Goal: Find specific page/section: Find specific page/section

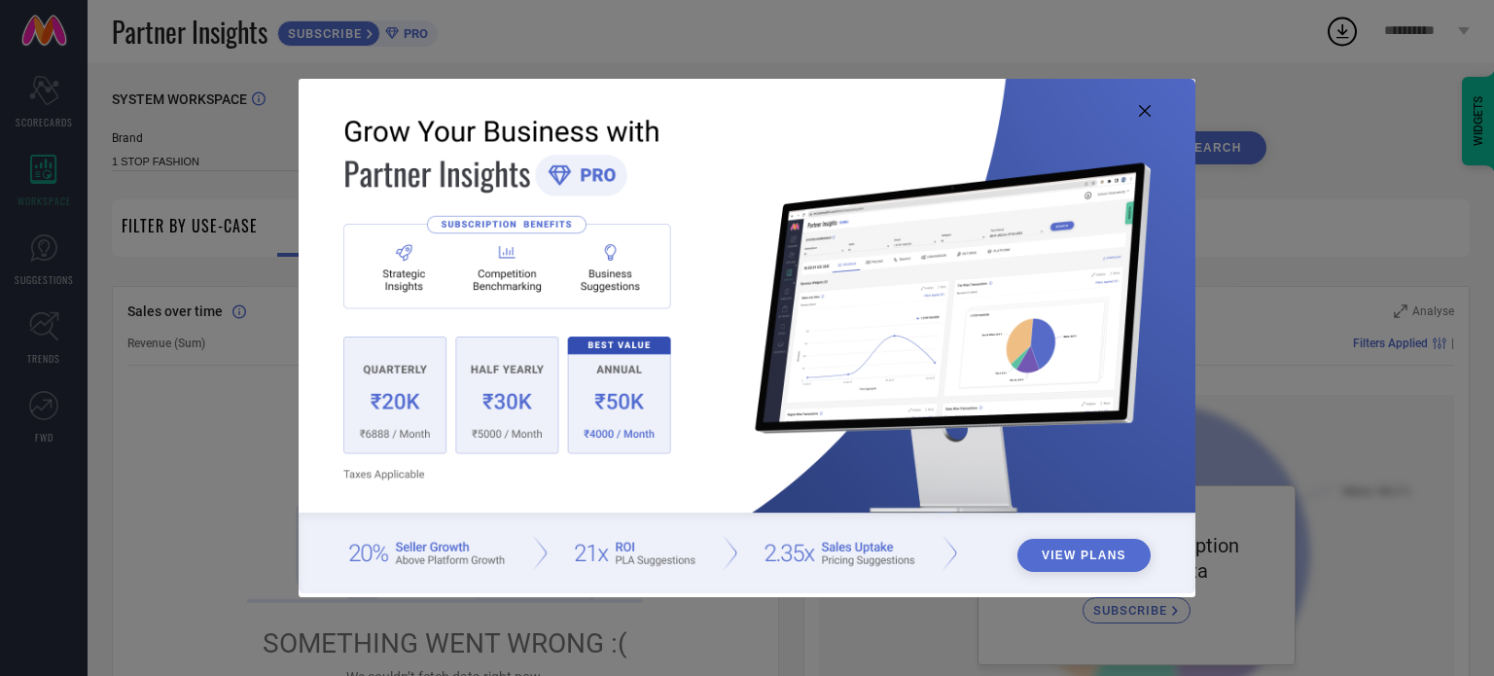
click at [1139, 108] on icon at bounding box center [1145, 111] width 12 height 12
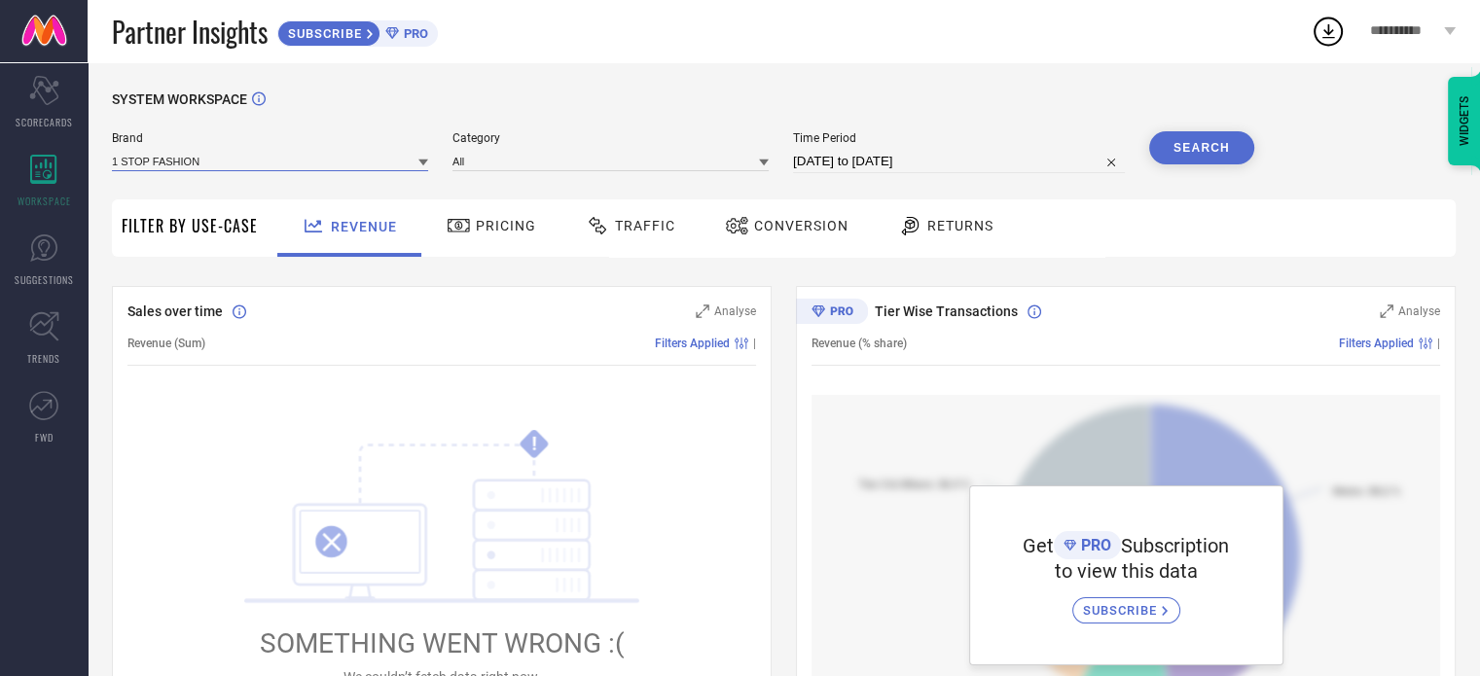
click at [226, 162] on input at bounding box center [270, 161] width 316 height 20
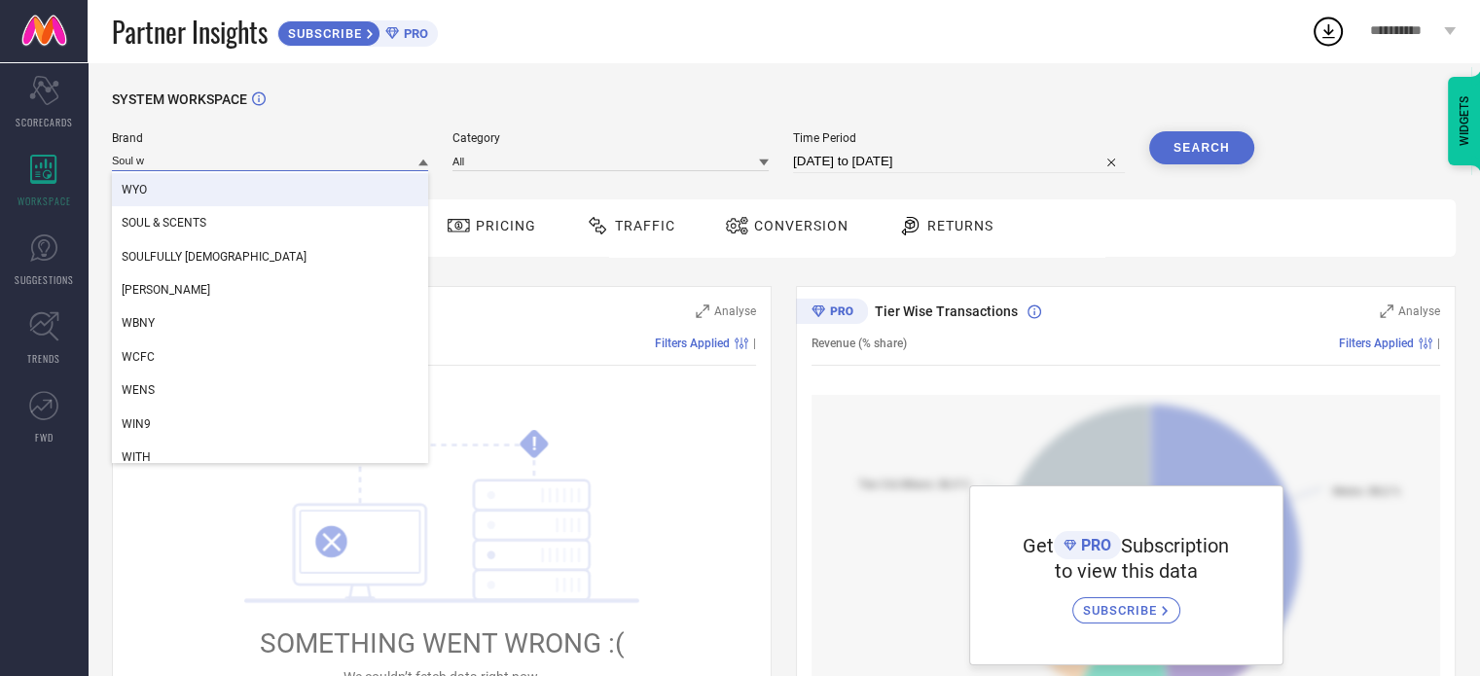
scroll to position [399, 0]
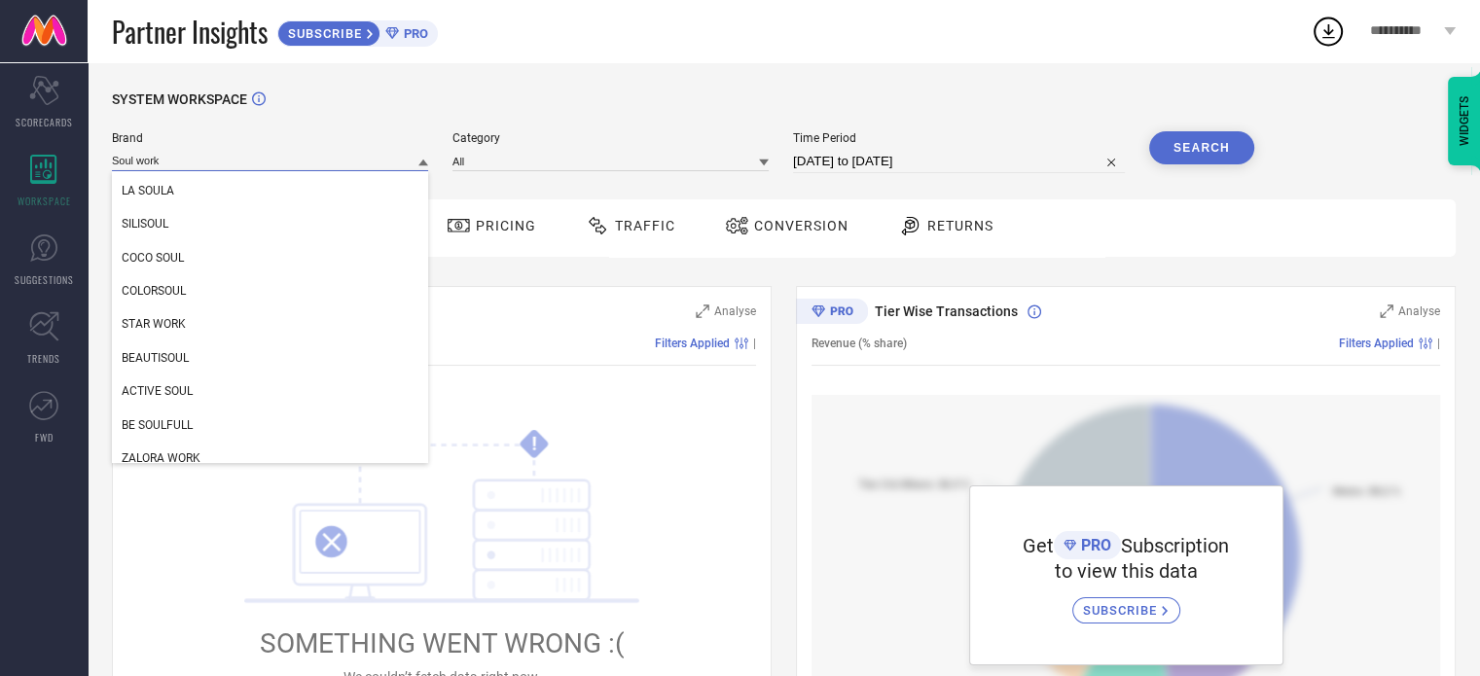
type input "Soul works"
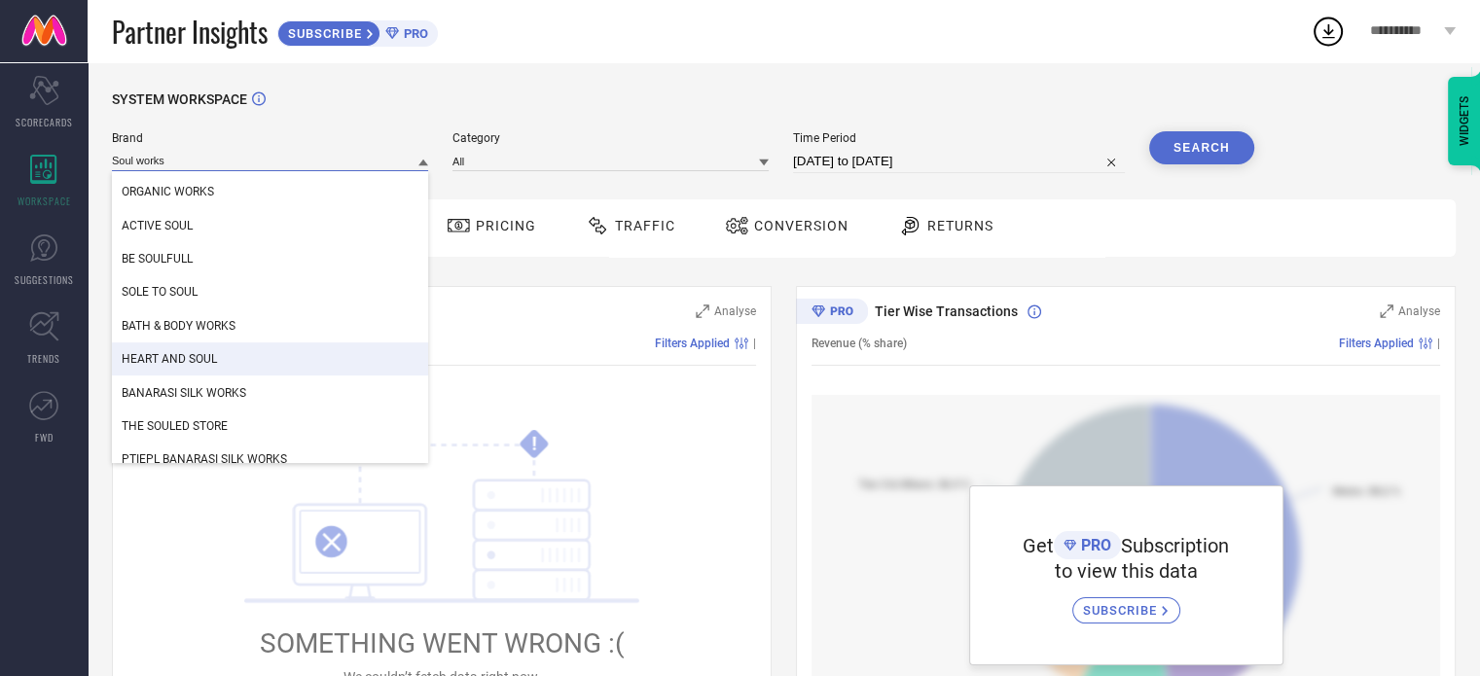
scroll to position [611, 0]
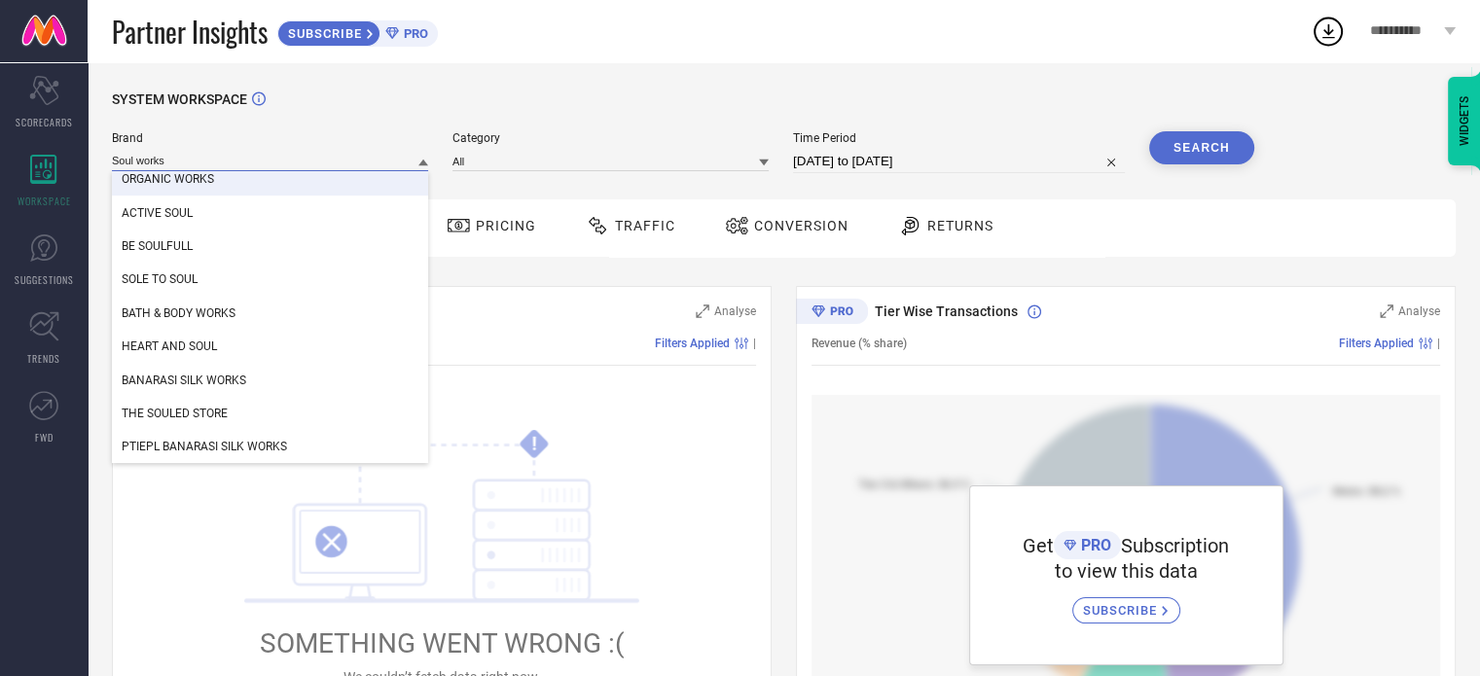
click at [138, 159] on input "Soul works" at bounding box center [270, 161] width 316 height 20
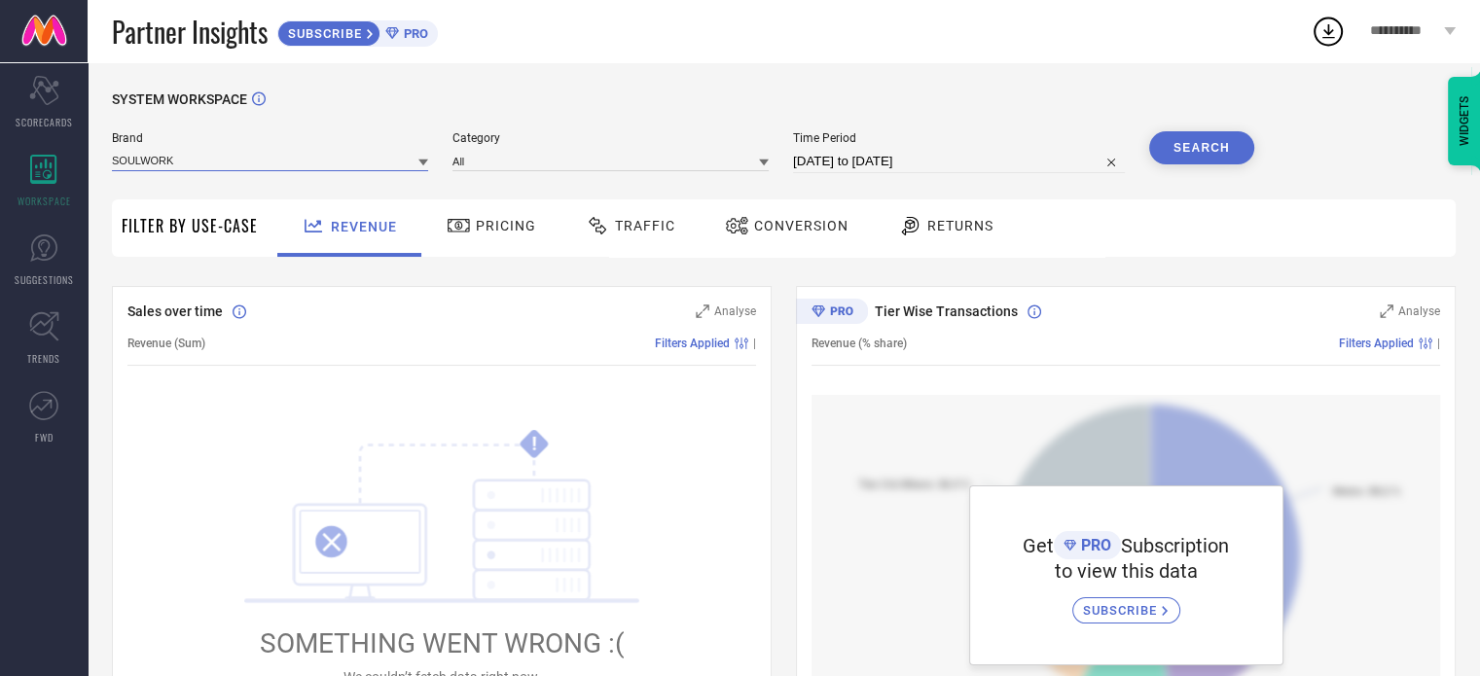
type input "SOULWORKS"
click at [261, 164] on input "SOULWORKS" at bounding box center [270, 161] width 316 height 20
click at [261, 164] on input at bounding box center [270, 161] width 316 height 20
click at [450, 104] on div "SYSTEM WORKSPACE" at bounding box center [783, 111] width 1343 height 40
click at [277, 156] on input at bounding box center [270, 161] width 316 height 20
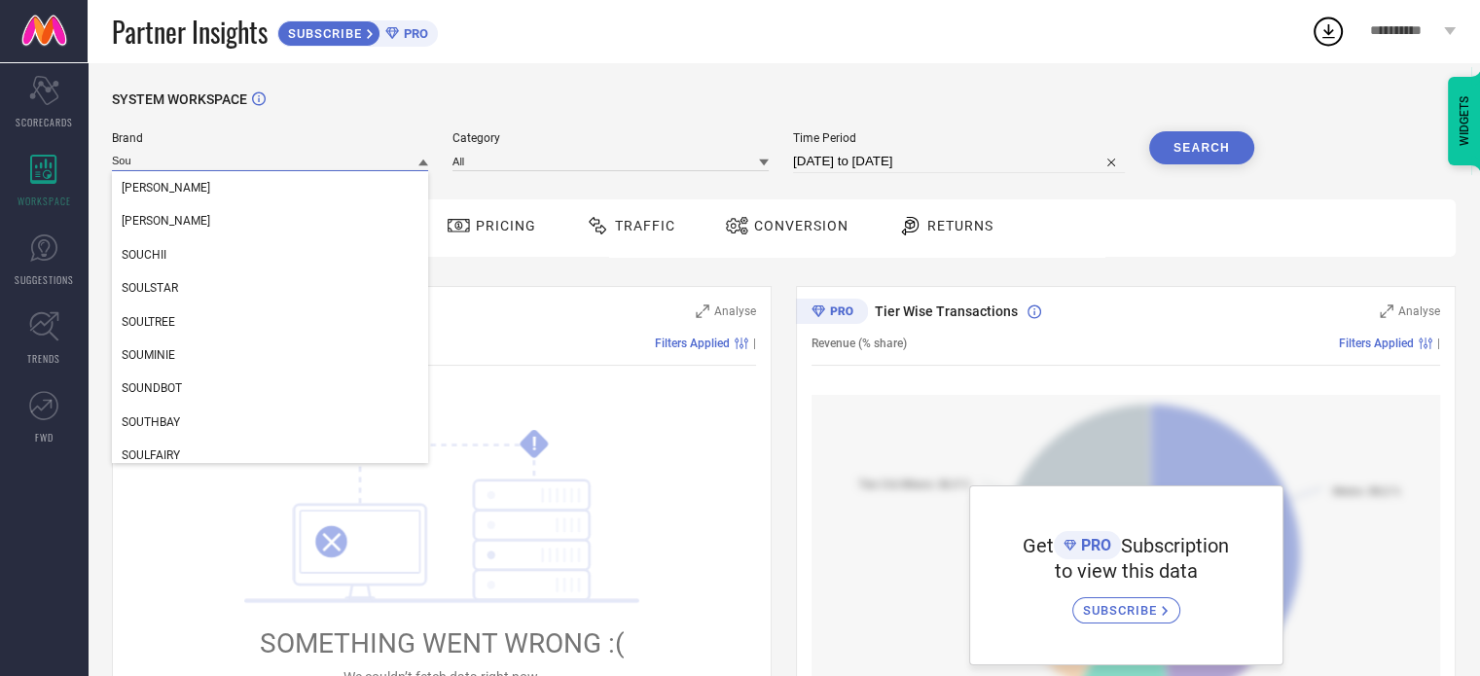
type input "Soul"
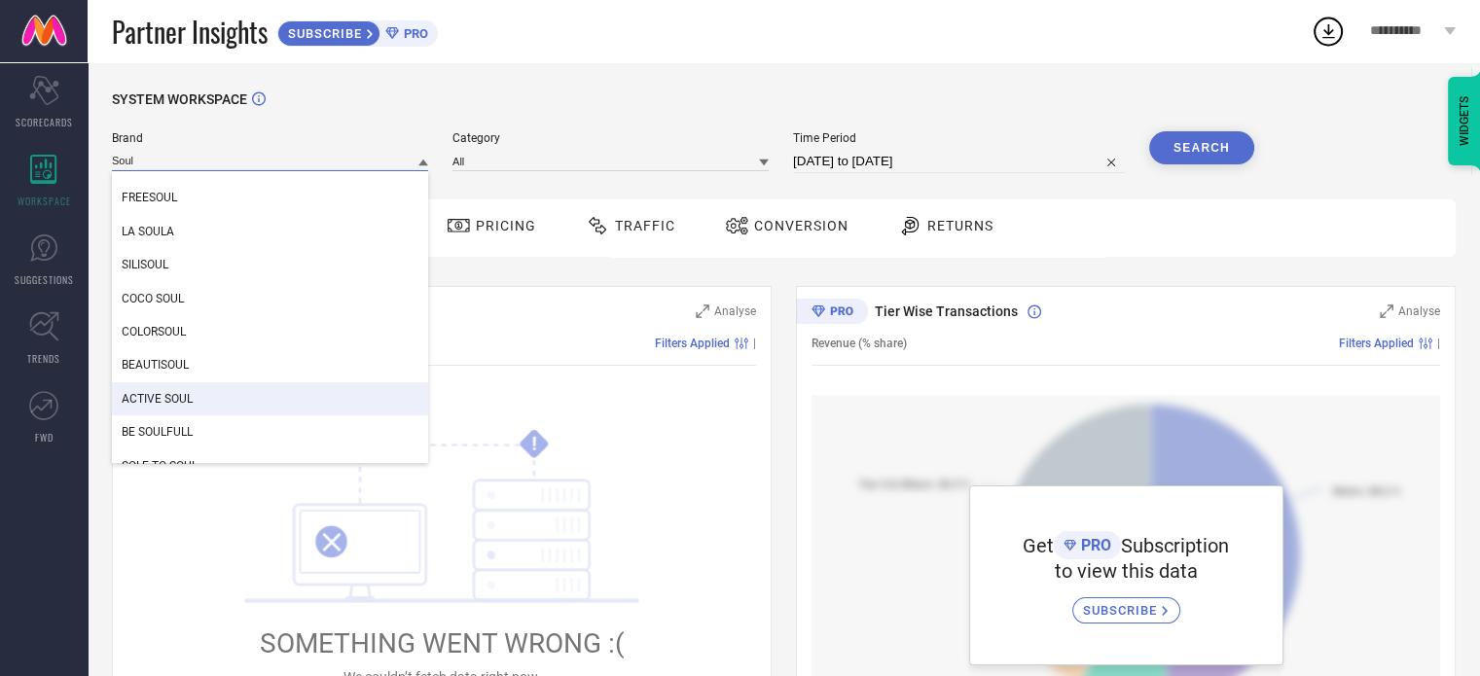
scroll to position [444, 0]
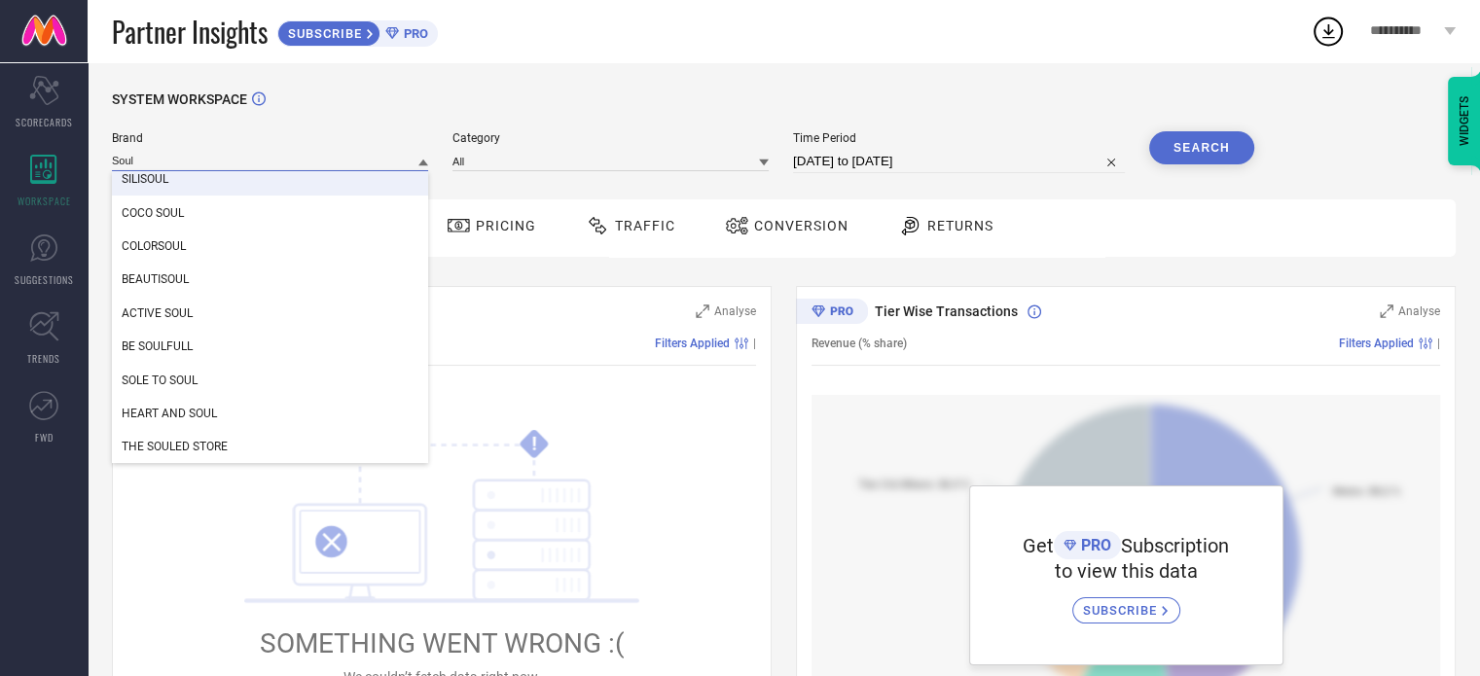
click at [231, 164] on input "Soul" at bounding box center [270, 161] width 316 height 20
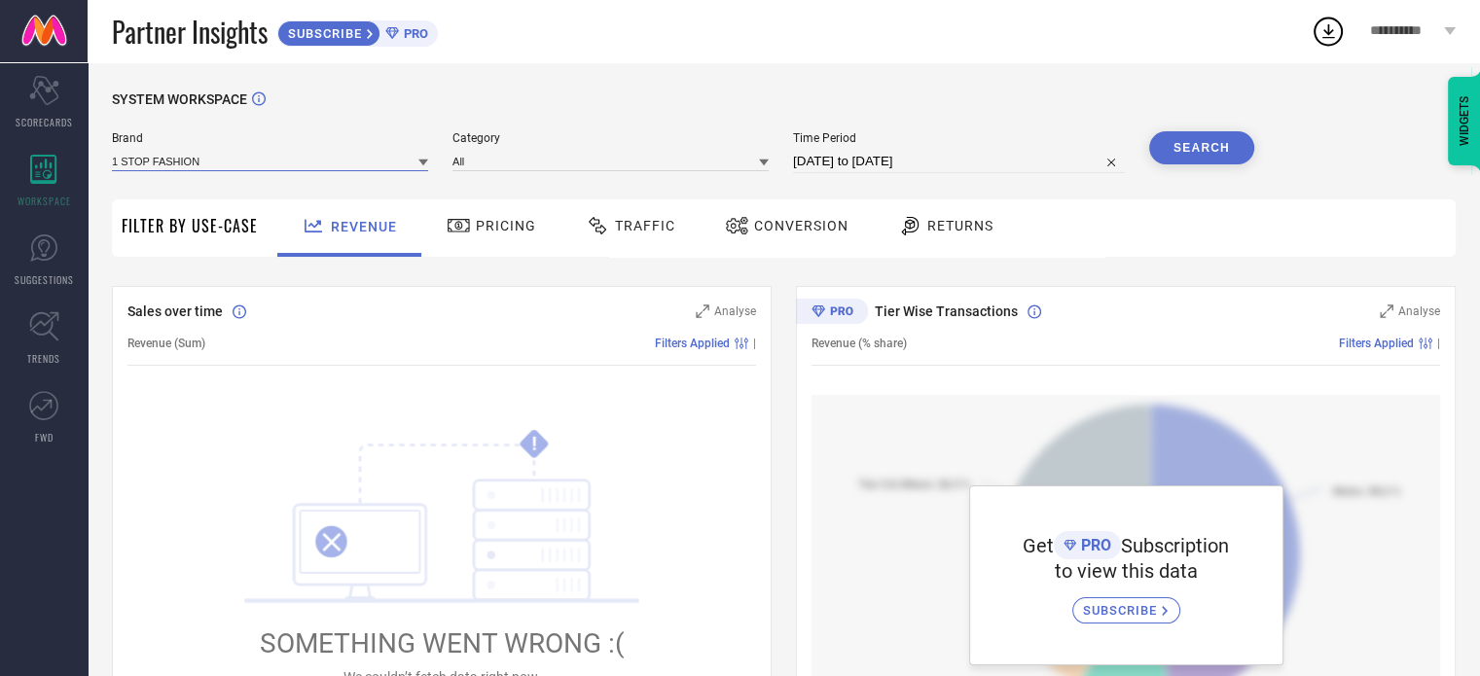
click at [231, 164] on input at bounding box center [270, 161] width 316 height 20
type input "Works"
click at [231, 164] on input "Works" at bounding box center [270, 161] width 316 height 20
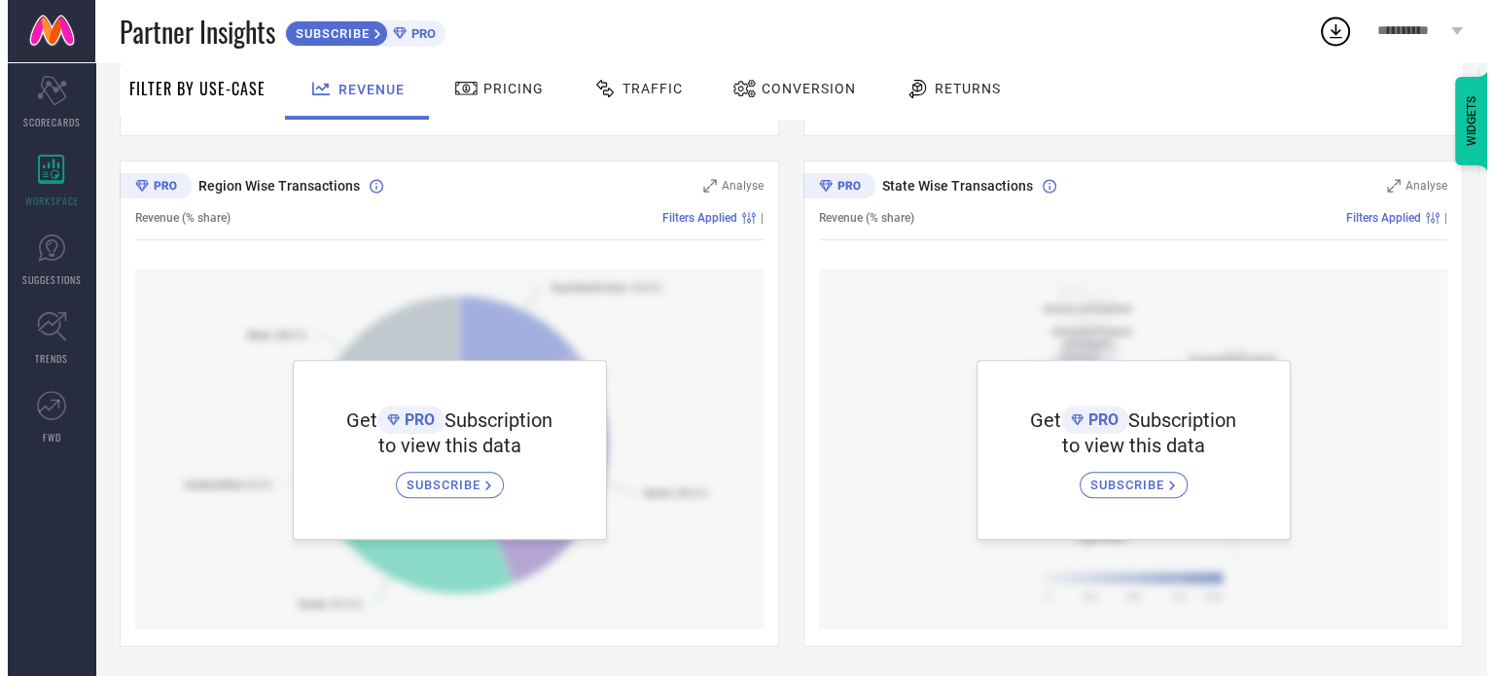
scroll to position [0, 0]
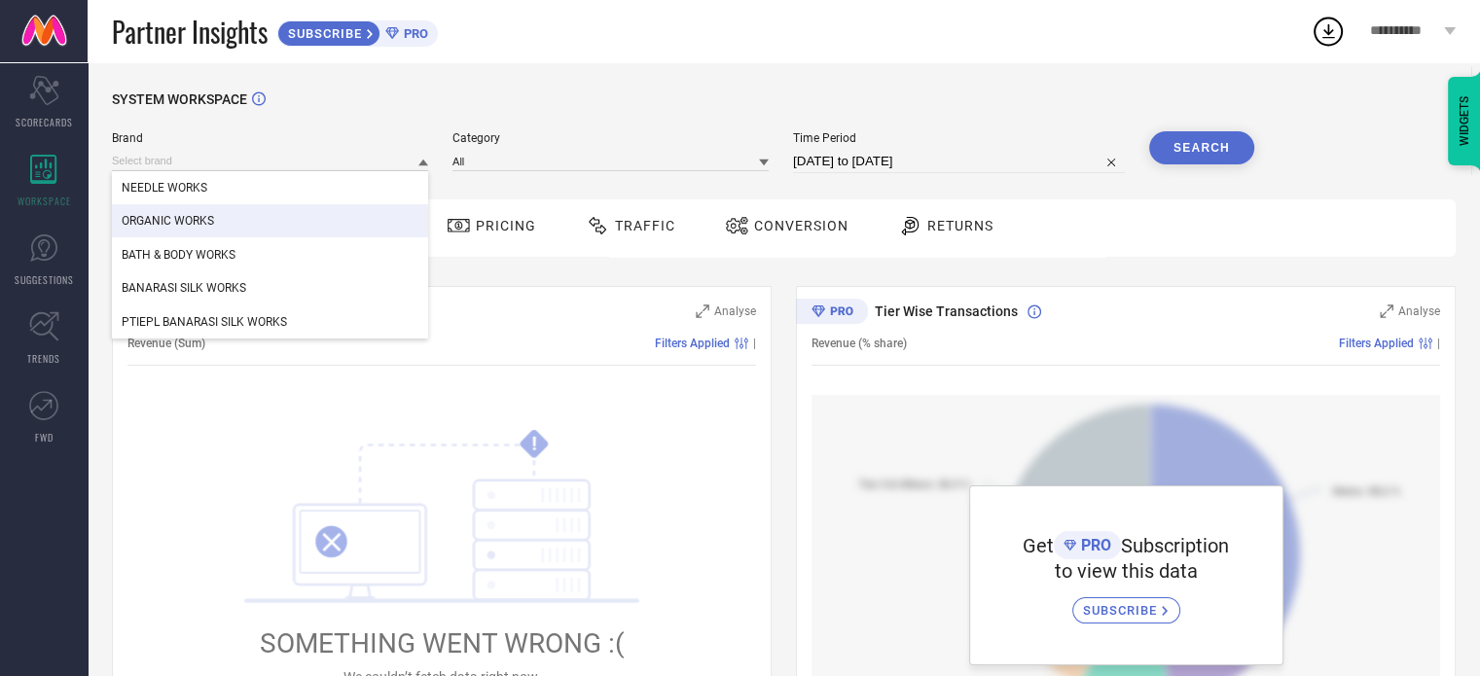
click at [747, 63] on div "SYSTEM WORKSPACE Brand NEEDLE WORKS ORGANIC WORKS BATH & BODY WORKS BANARASI SI…" at bounding box center [784, 687] width 1392 height 1250
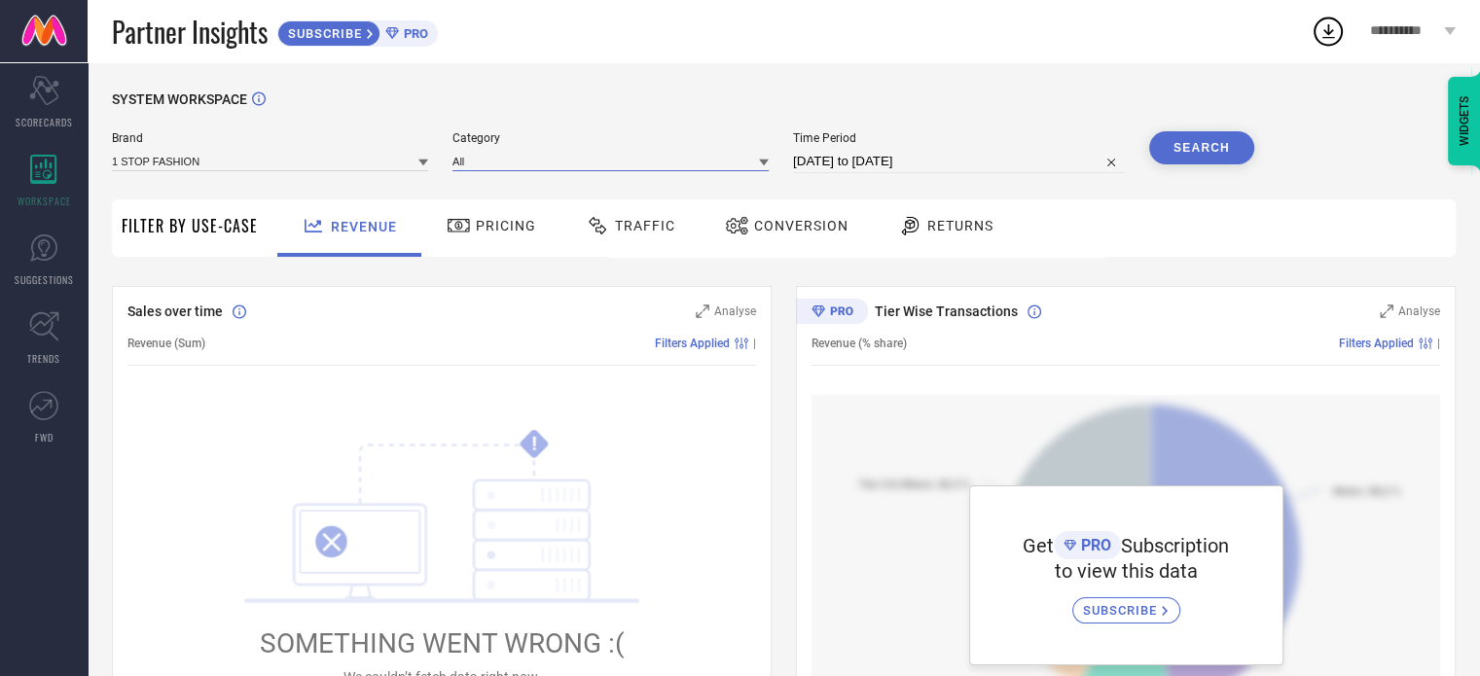
click at [595, 159] on input at bounding box center [610, 161] width 316 height 20
type input "J"
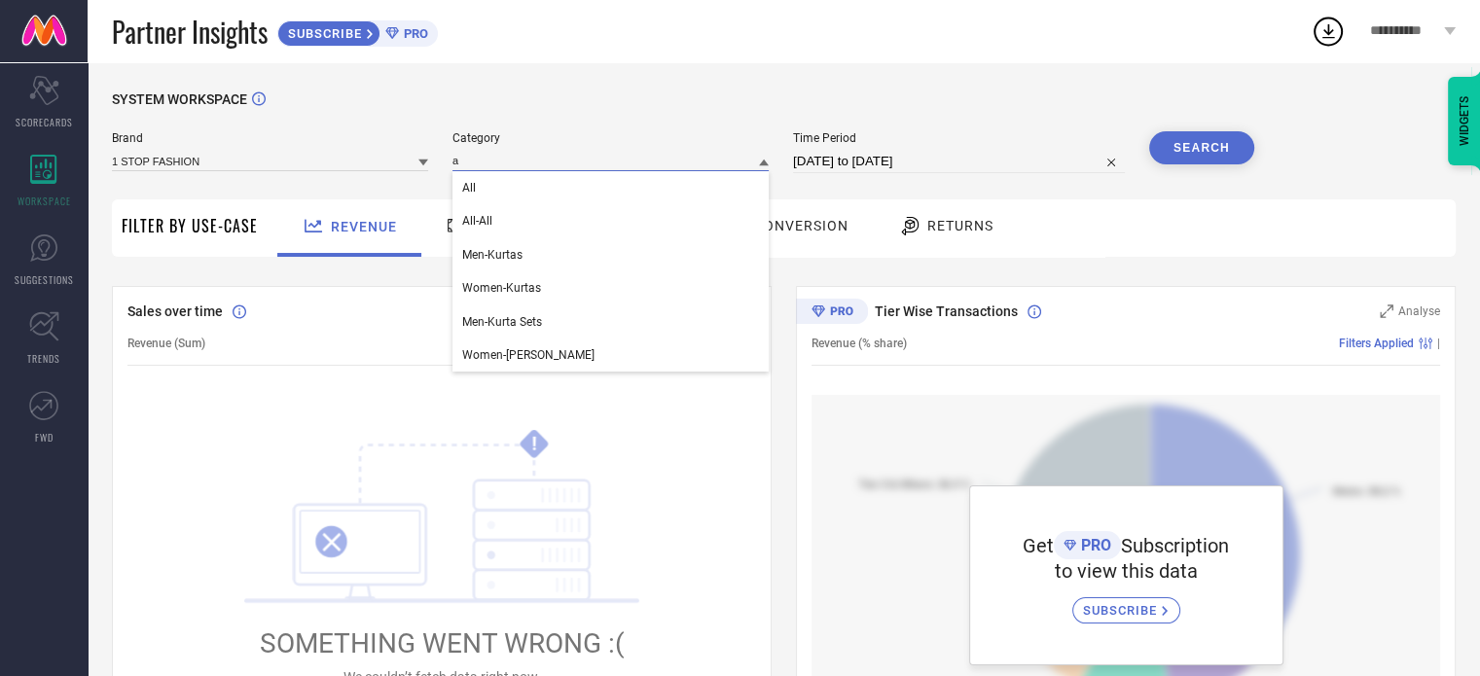
type input "ac"
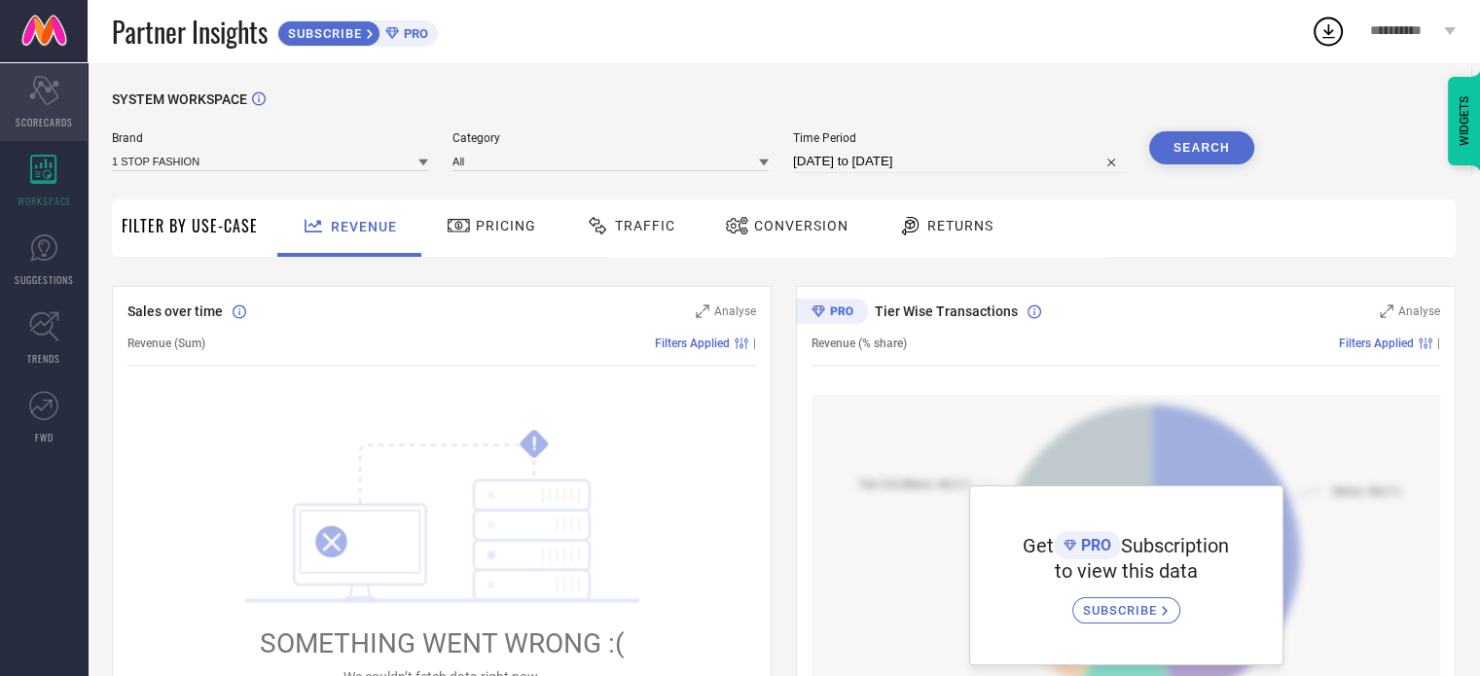
click at [30, 89] on icon "Scorecard" at bounding box center [44, 90] width 30 height 29
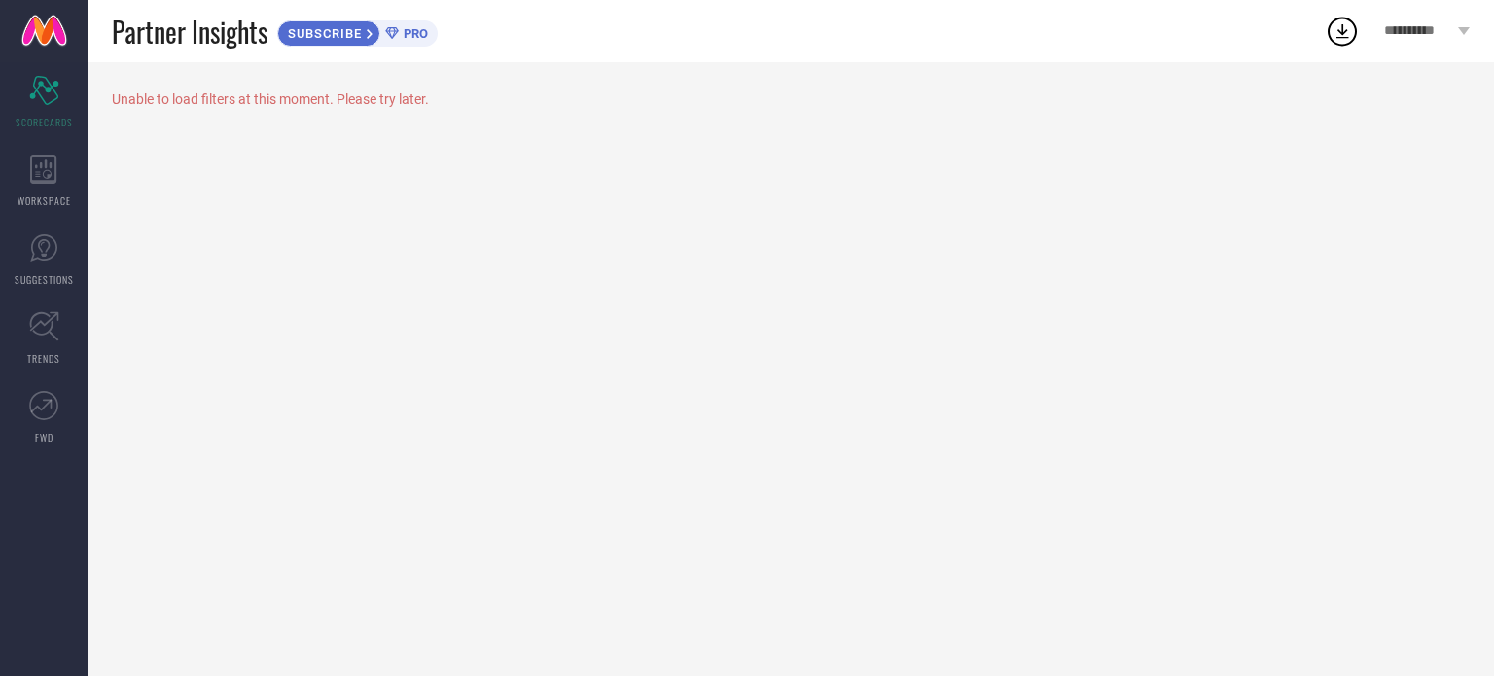
click at [375, 103] on div "Unable to load filters at this moment. Please try later." at bounding box center [791, 99] width 1358 height 16
click at [54, 115] on span "SCORECARDS" at bounding box center [44, 122] width 57 height 15
click at [35, 39] on link at bounding box center [44, 31] width 88 height 62
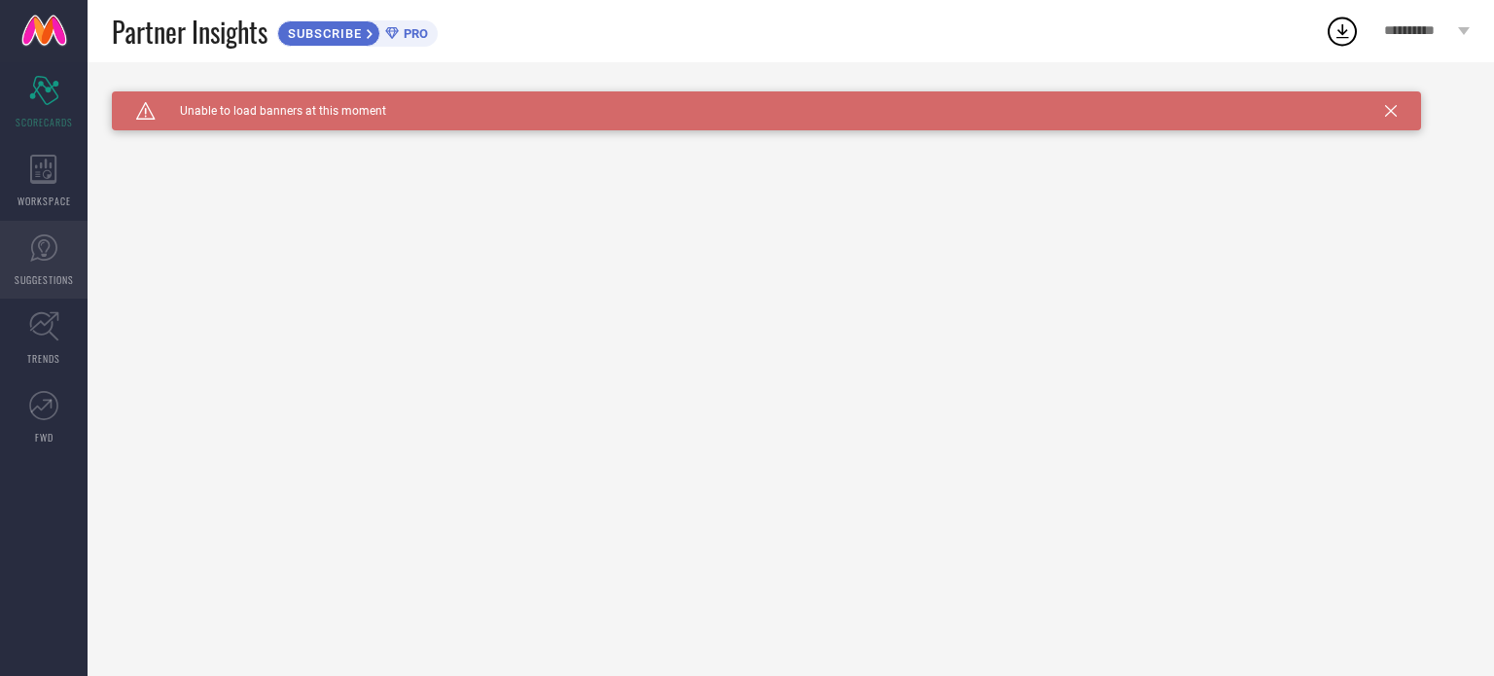
click at [66, 262] on link "SUGGESTIONS" at bounding box center [44, 260] width 88 height 78
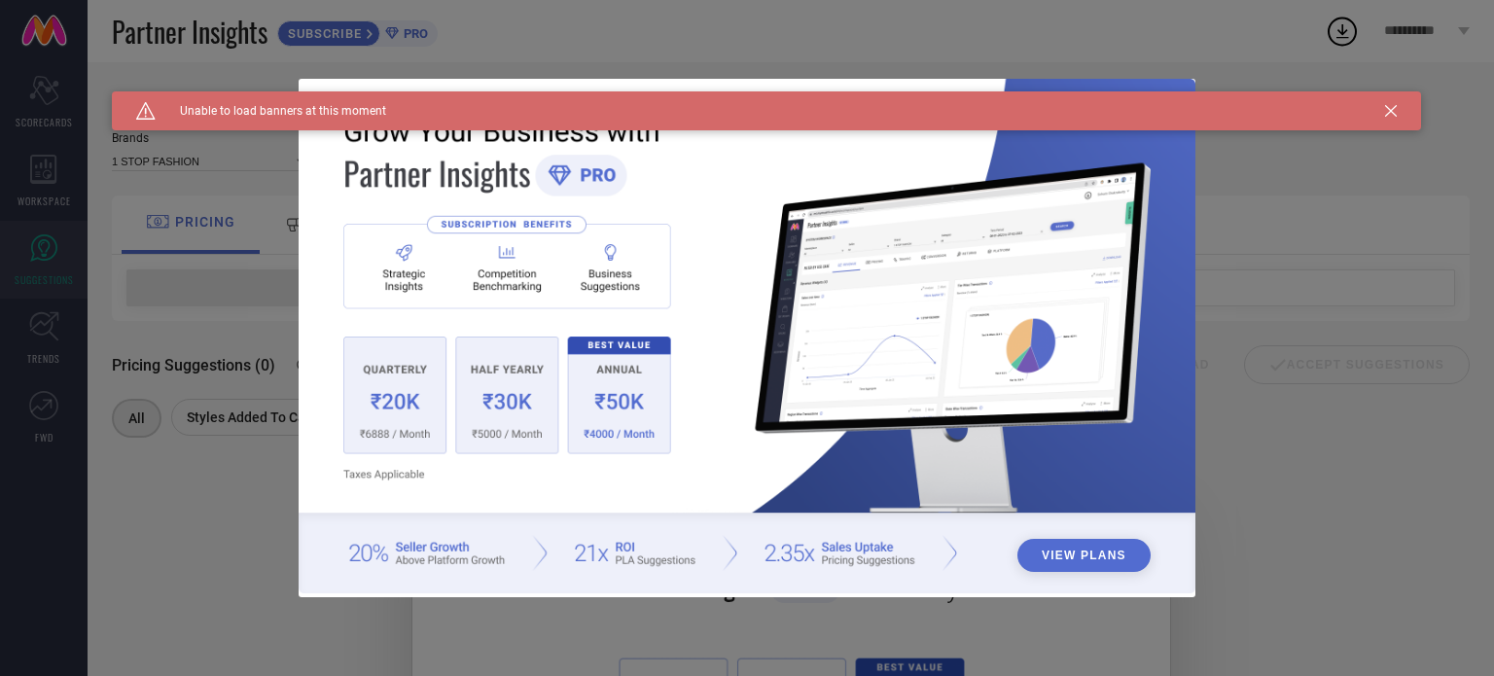
click at [1395, 112] on icon at bounding box center [1391, 111] width 12 height 12
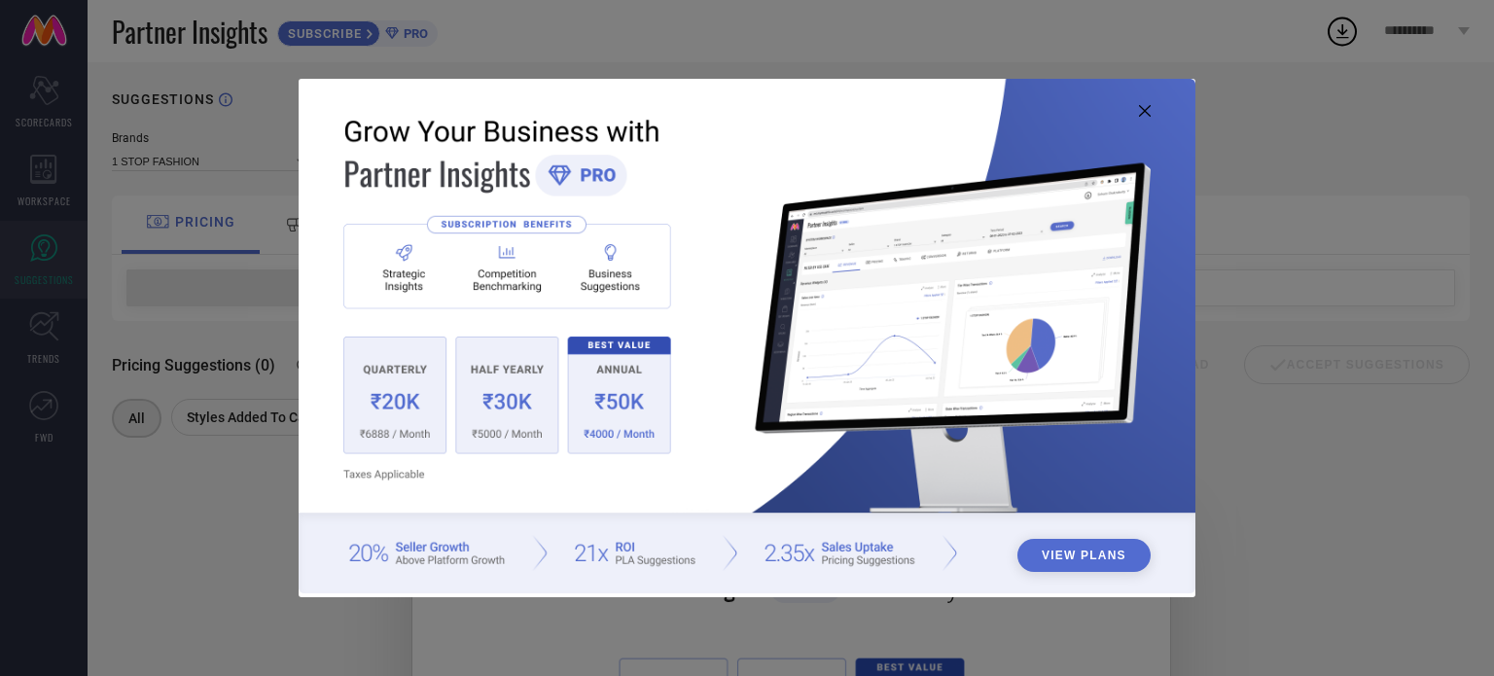
click at [1155, 111] on img at bounding box center [747, 337] width 897 height 516
click at [1139, 109] on icon at bounding box center [1145, 111] width 12 height 12
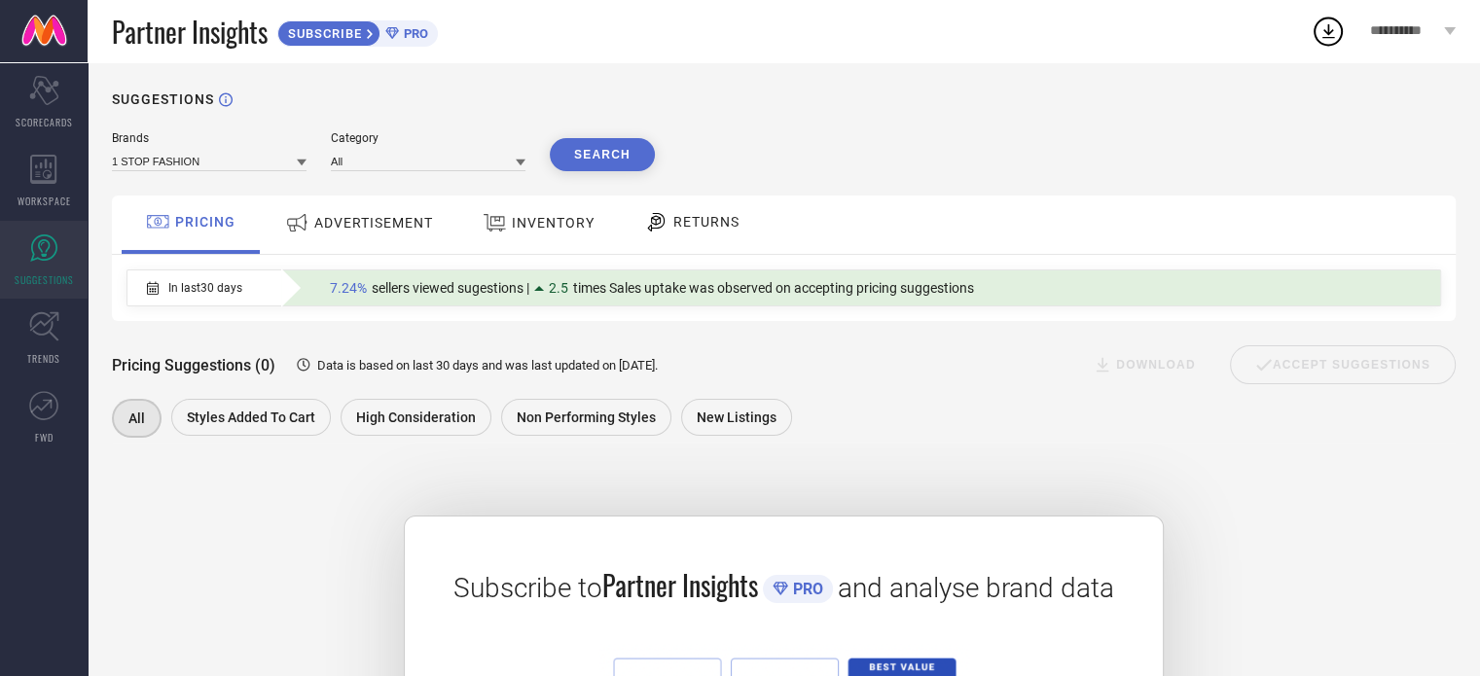
click at [333, 223] on span "ADVERTISEMENT" at bounding box center [373, 223] width 119 height 16
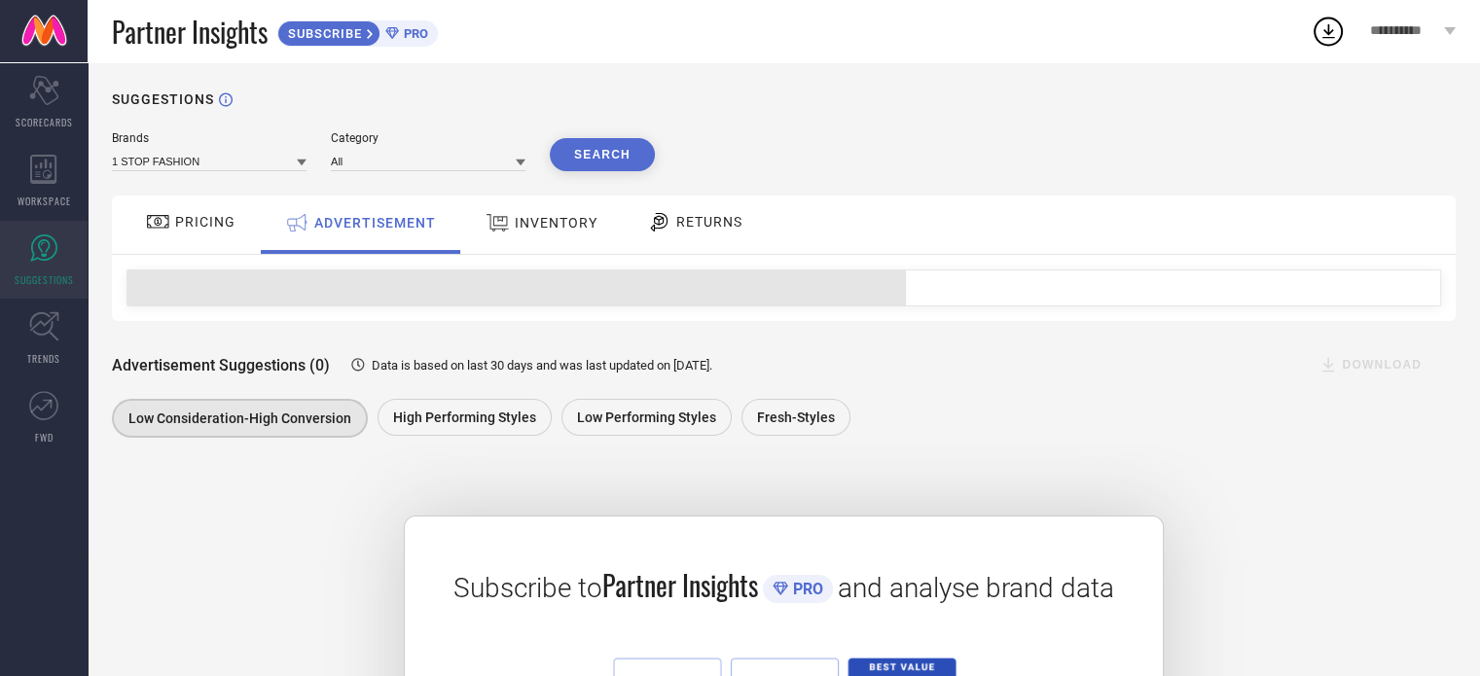
click at [485, 225] on icon at bounding box center [497, 222] width 24 height 25
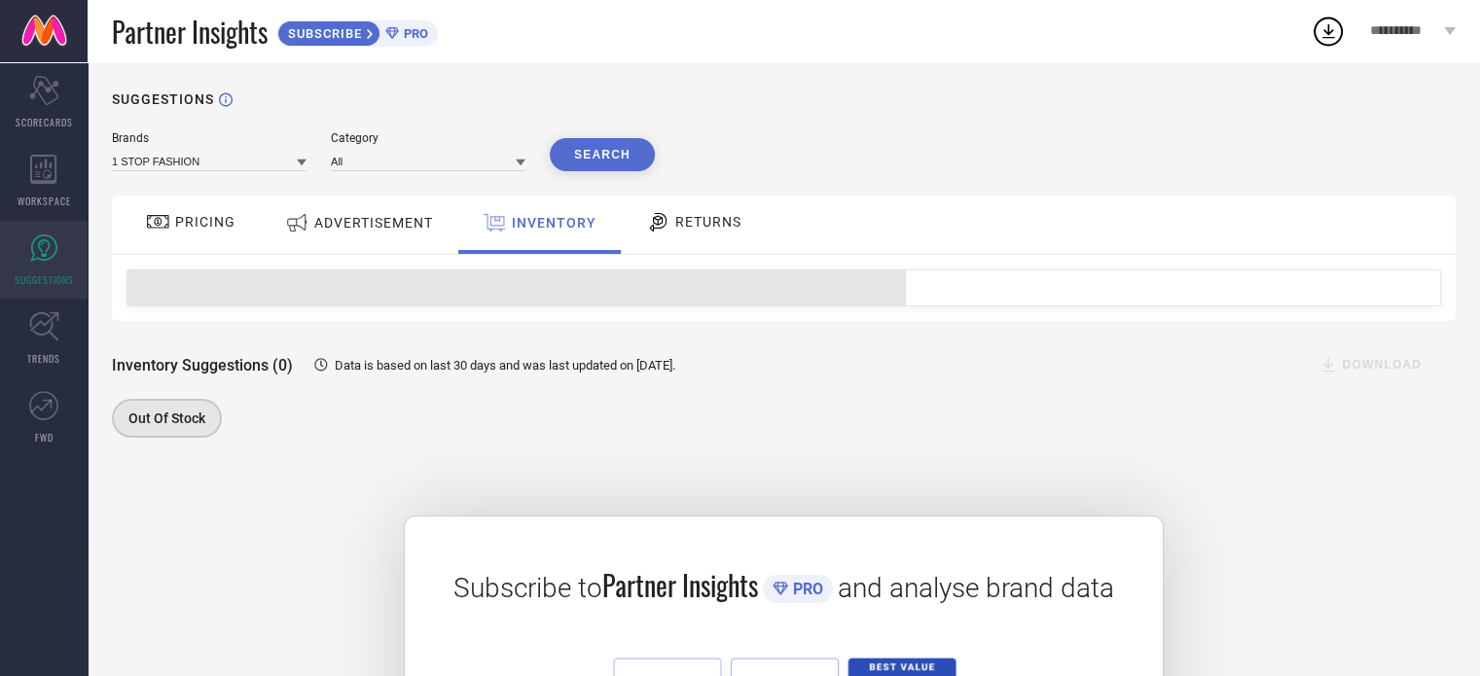
click at [646, 226] on icon at bounding box center [658, 221] width 24 height 23
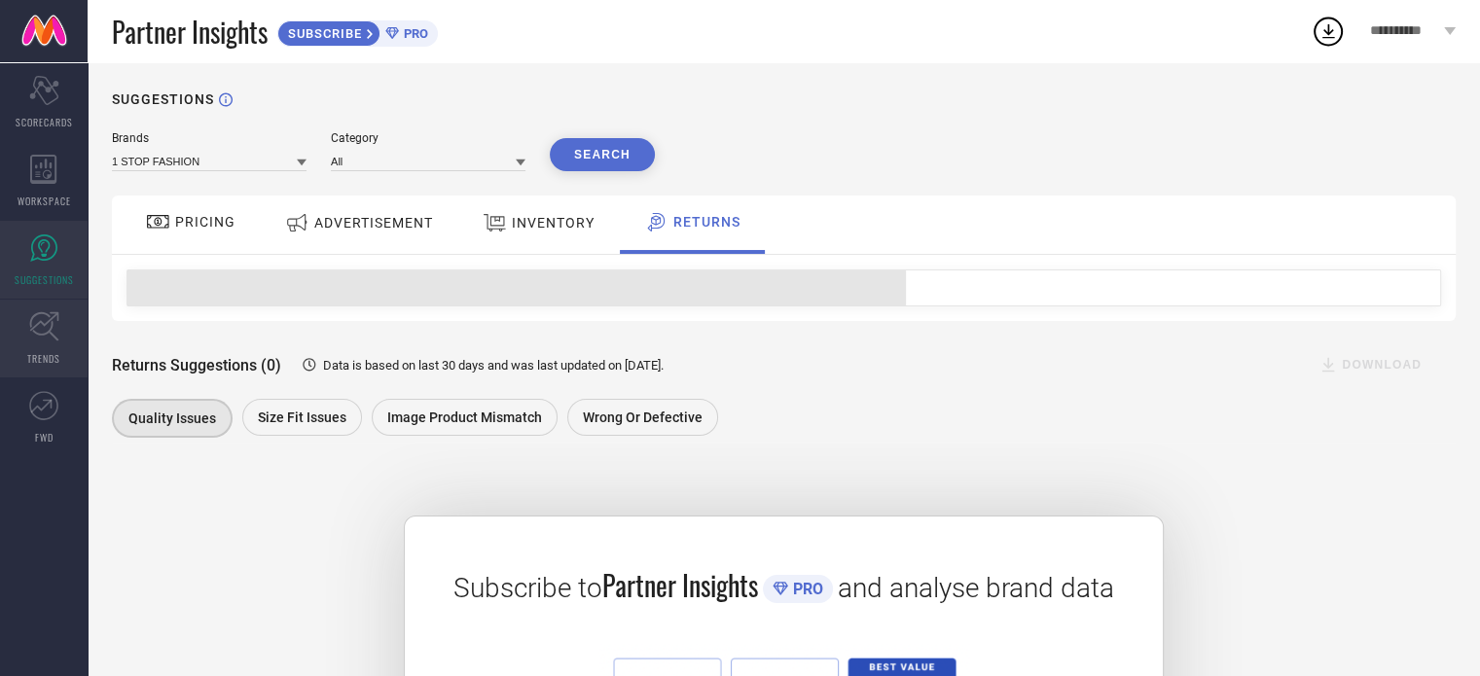
click at [54, 349] on link "TRENDS" at bounding box center [44, 339] width 88 height 78
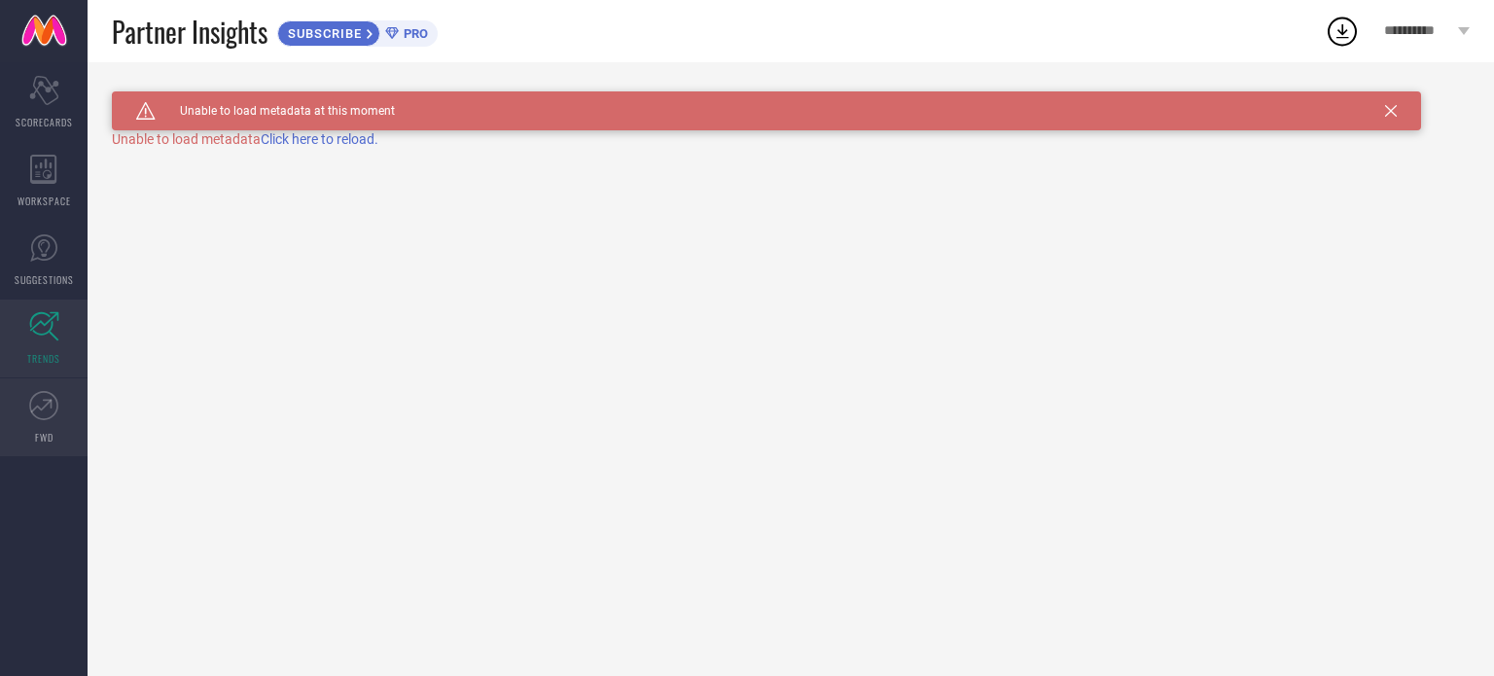
click at [24, 418] on link "FWD" at bounding box center [44, 417] width 88 height 78
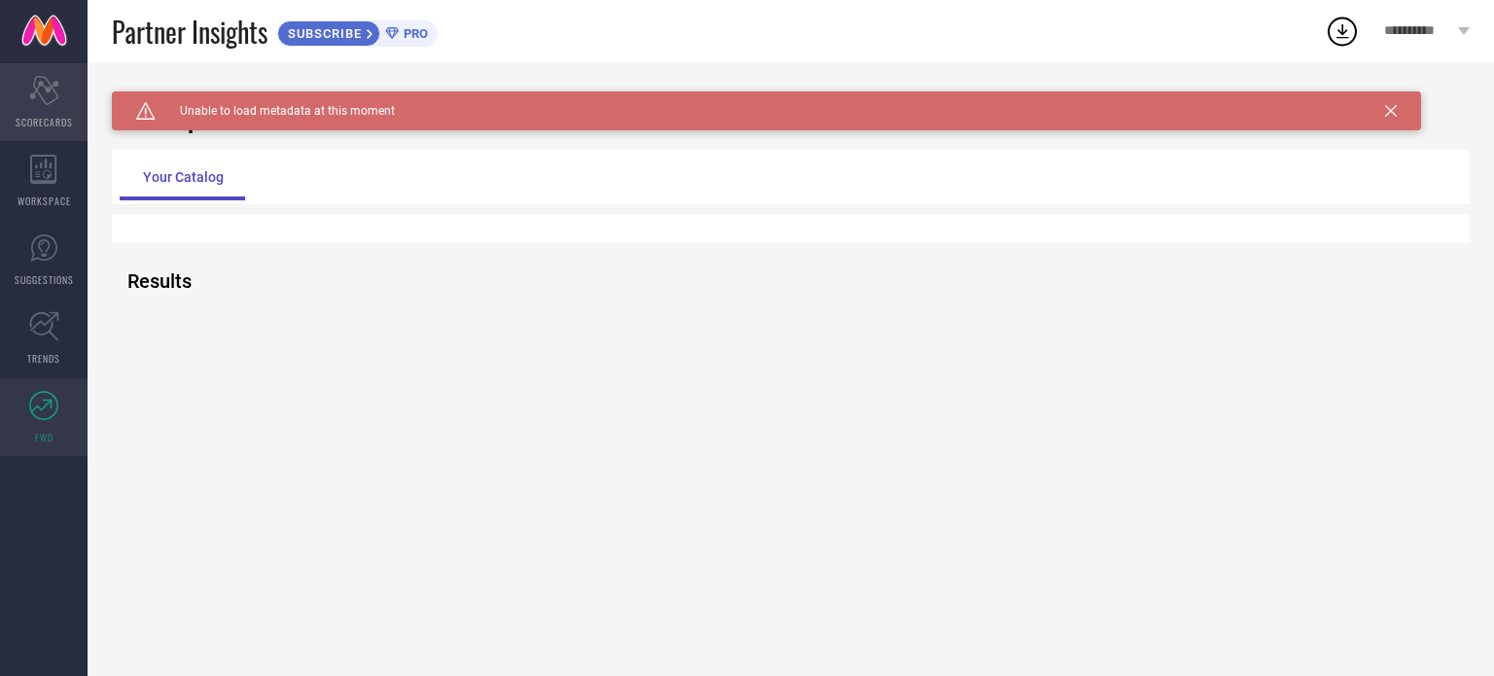
click at [42, 104] on icon "Scorecard" at bounding box center [44, 90] width 30 height 29
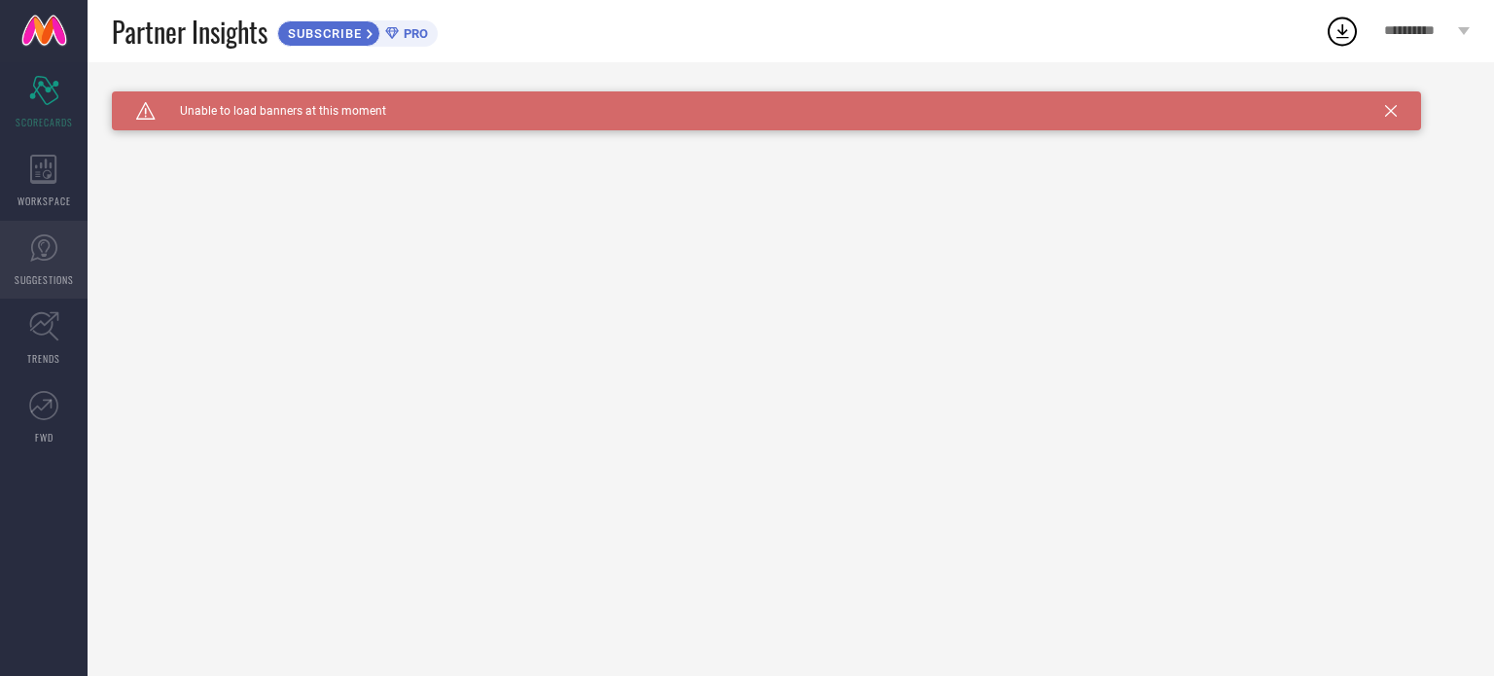
click at [67, 265] on link "SUGGESTIONS" at bounding box center [44, 260] width 88 height 78
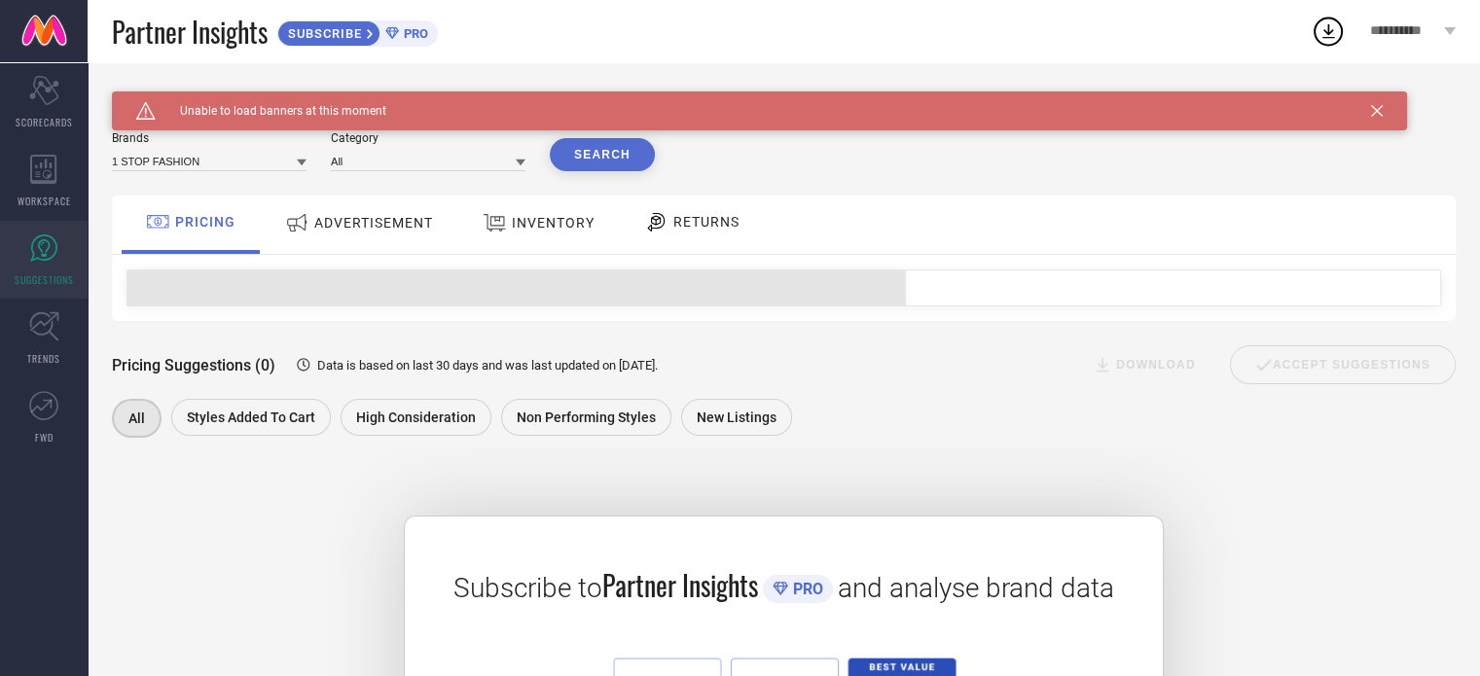
scroll to position [281, 0]
